Goal: Transaction & Acquisition: Subscribe to service/newsletter

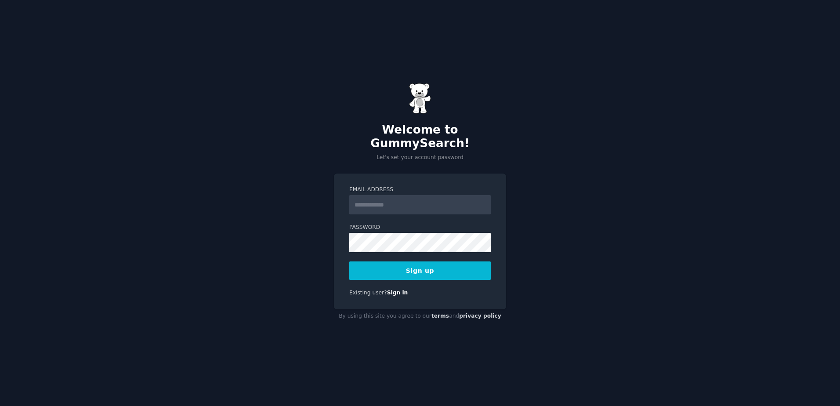
click at [403, 204] on input "Email Address" at bounding box center [420, 204] width 142 height 19
type input "**********"
click at [449, 262] on button "Sign up" at bounding box center [420, 271] width 142 height 18
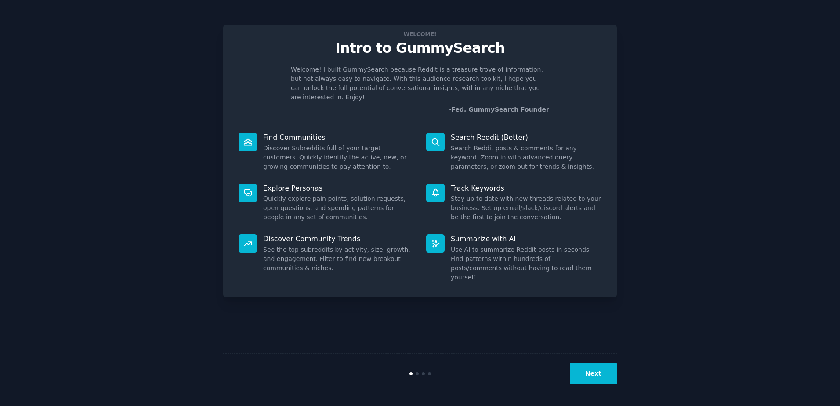
click at [604, 374] on button "Next" at bounding box center [593, 374] width 47 height 22
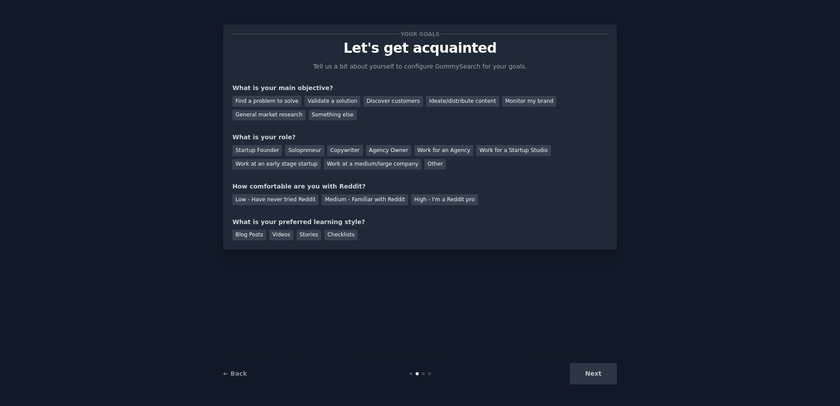
click at [593, 367] on div "Next" at bounding box center [551, 374] width 131 height 22
click at [517, 103] on div "Monitor my brand" at bounding box center [529, 101] width 54 height 11
click at [596, 377] on div "Next" at bounding box center [551, 374] width 131 height 22
click at [306, 110] on div "General market research" at bounding box center [269, 115] width 73 height 11
click at [271, 122] on div "Your goals Let's get acquainted Tell us a bit about yourself to configure Gummy…" at bounding box center [420, 137] width 375 height 207
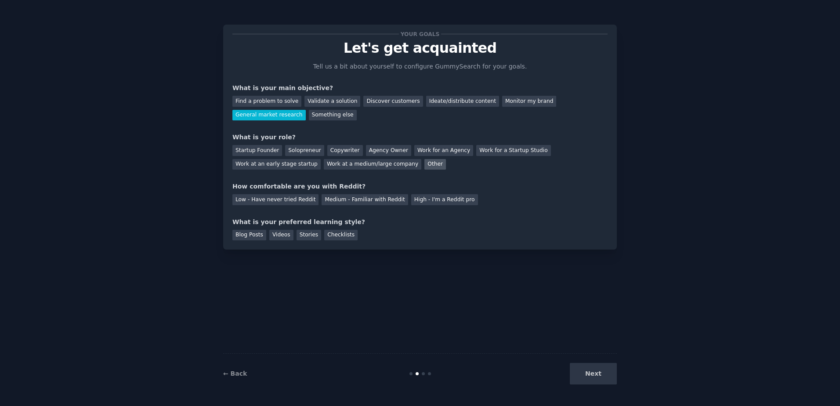
click at [425, 161] on div "Other" at bounding box center [436, 164] width 22 height 11
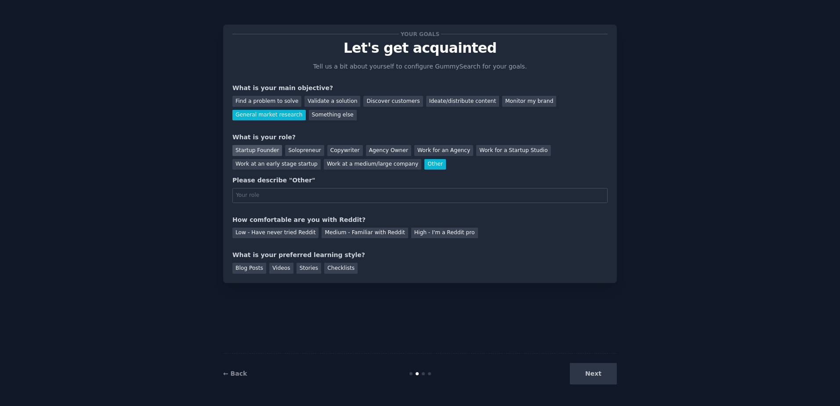
click at [255, 148] on div "Startup Founder" at bounding box center [258, 150] width 50 height 11
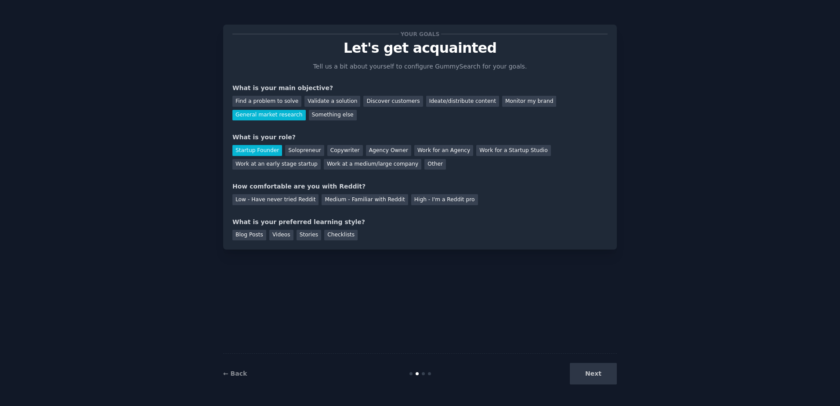
click at [591, 378] on div "Next" at bounding box center [551, 374] width 131 height 22
click at [240, 236] on div "Blog Posts" at bounding box center [250, 235] width 34 height 11
click at [262, 206] on div "Your goals Let's get acquainted Tell us a bit about yourself to configure Gummy…" at bounding box center [420, 137] width 375 height 207
click at [375, 204] on div "Medium - Familiar with Reddit" at bounding box center [365, 199] width 86 height 11
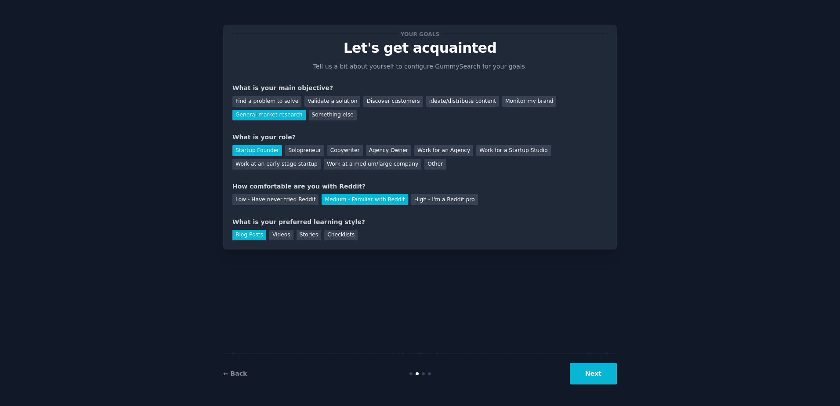
click at [577, 371] on button "Next" at bounding box center [593, 374] width 47 height 22
click at [512, 337] on div "Your goals Let's get acquainted Tell us a bit about yourself to configure Gummy…" at bounding box center [420, 203] width 394 height 382
click at [600, 380] on div "Next" at bounding box center [551, 374] width 131 height 22
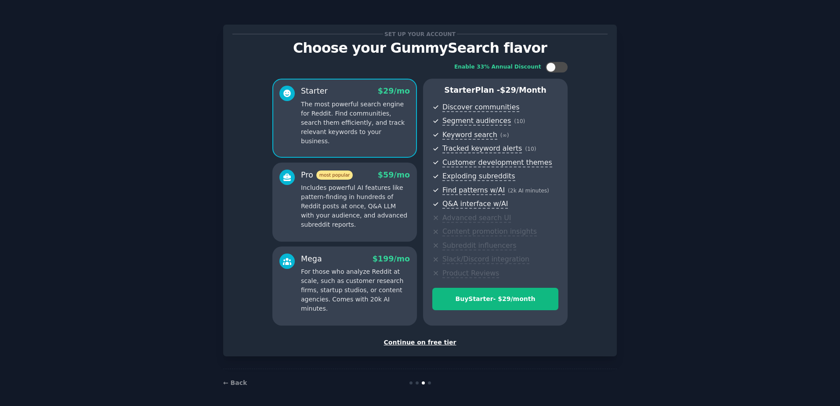
click at [500, 93] on span "$ 29 /month" at bounding box center [523, 90] width 47 height 9
click at [423, 346] on div "Continue on free tier" at bounding box center [420, 342] width 375 height 9
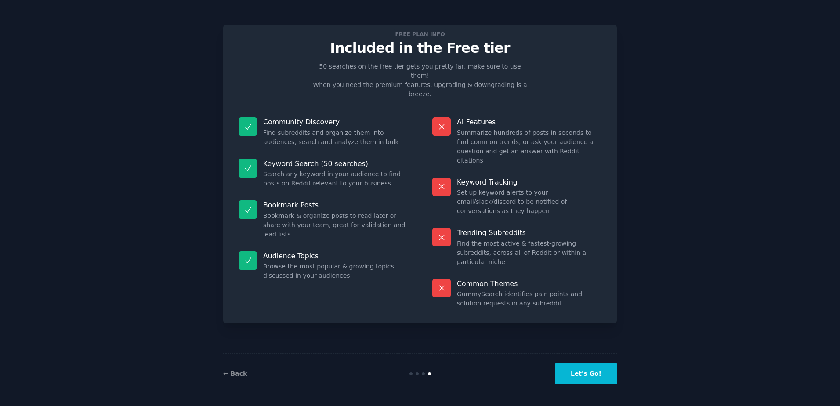
click at [597, 378] on button "Let's Go!" at bounding box center [587, 374] width 62 height 22
